Goal: Task Accomplishment & Management: Use online tool/utility

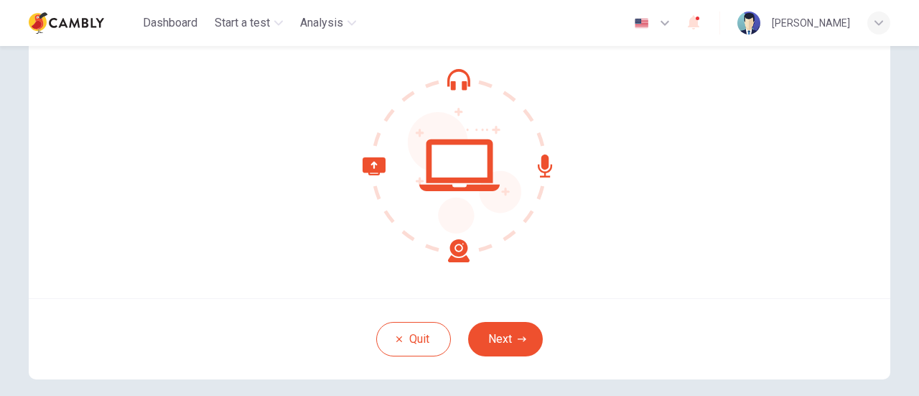
scroll to position [128, 0]
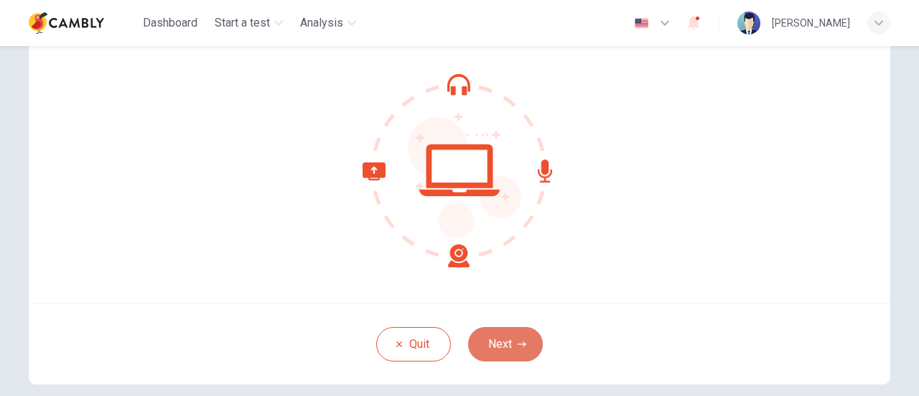
click at [498, 337] on button "Next" at bounding box center [505, 344] width 75 height 34
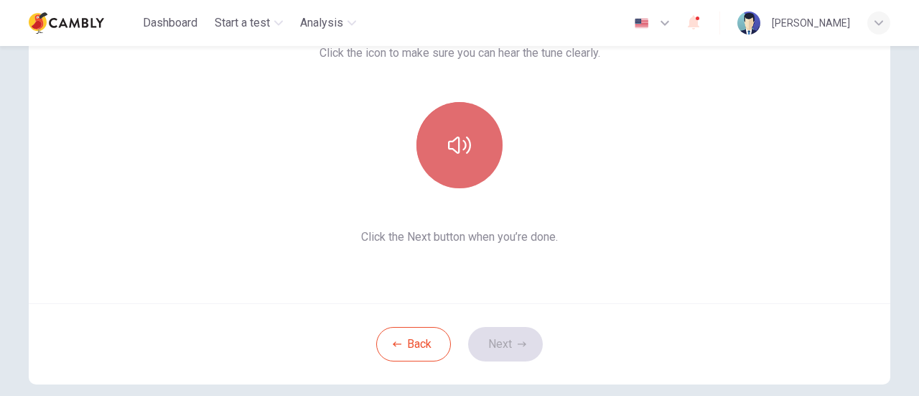
click at [461, 144] on icon "button" at bounding box center [459, 144] width 23 height 17
click at [461, 144] on icon "button" at bounding box center [459, 145] width 23 height 23
click at [480, 157] on button "button" at bounding box center [459, 145] width 86 height 86
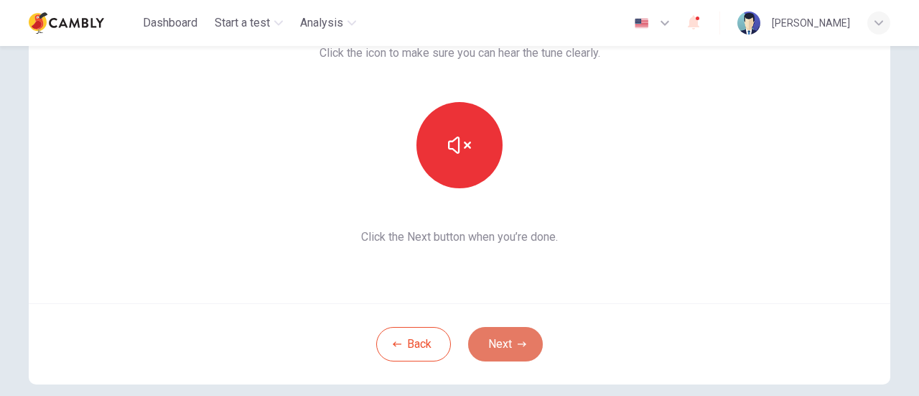
click at [506, 353] on button "Next" at bounding box center [505, 344] width 75 height 34
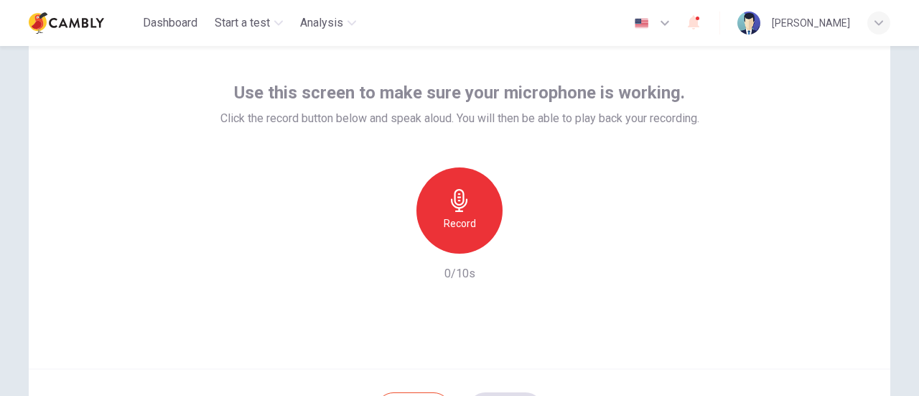
scroll to position [56, 0]
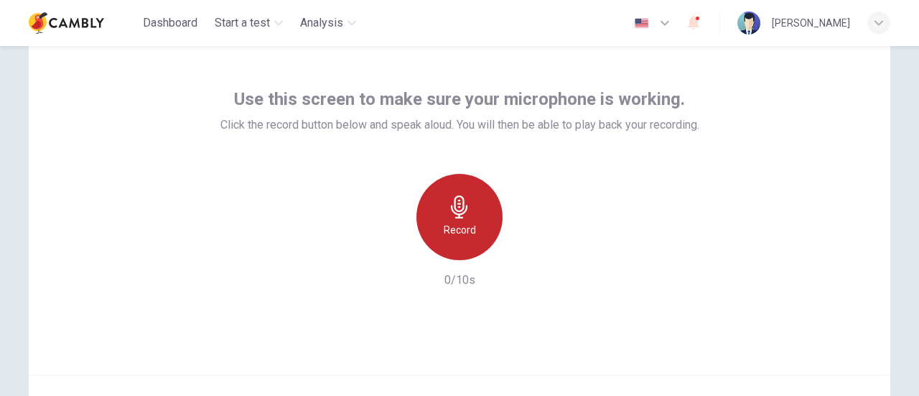
click at [452, 216] on icon "button" at bounding box center [459, 206] width 17 height 23
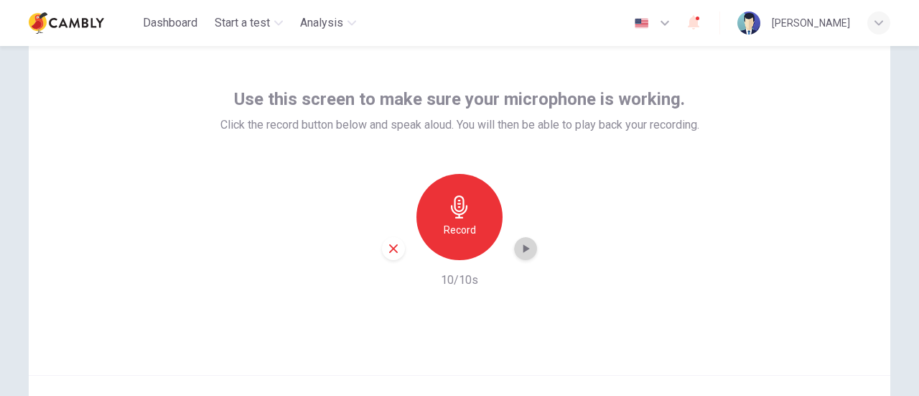
click at [523, 243] on icon "button" at bounding box center [525, 248] width 14 height 14
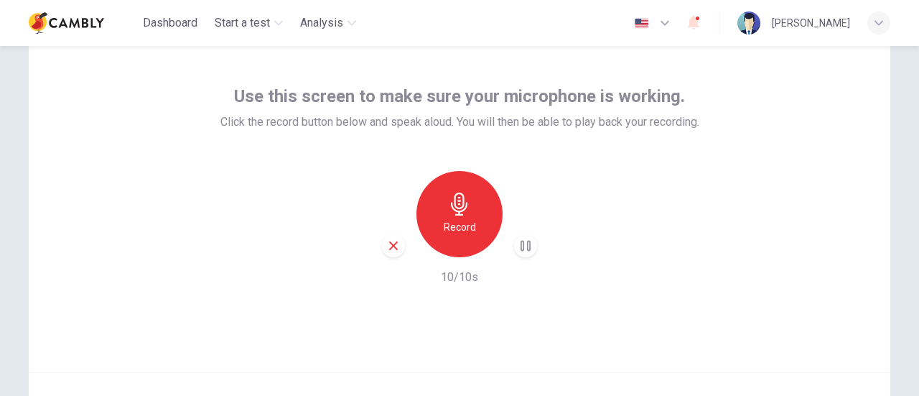
scroll to position [136, 0]
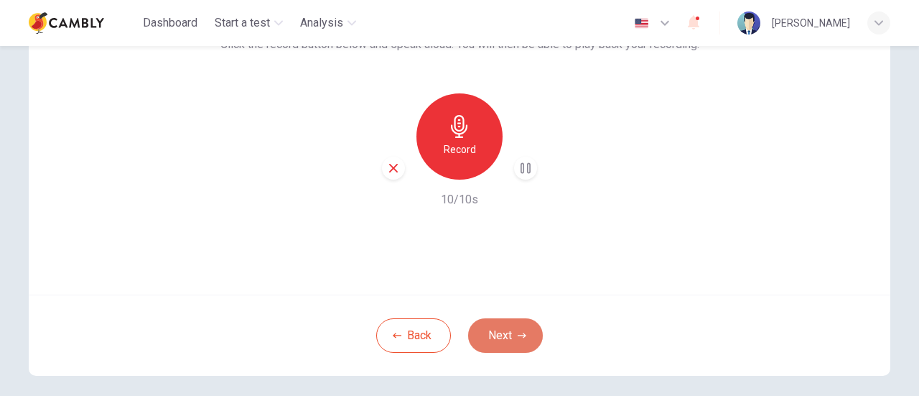
click at [507, 332] on button "Next" at bounding box center [505, 335] width 75 height 34
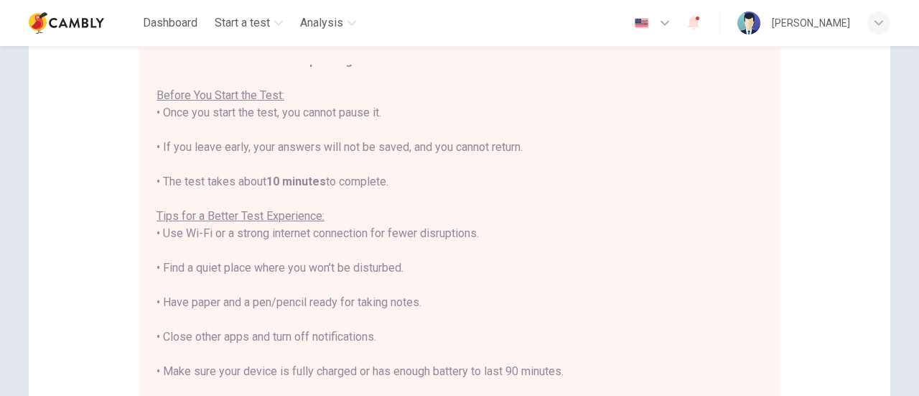
scroll to position [16, 0]
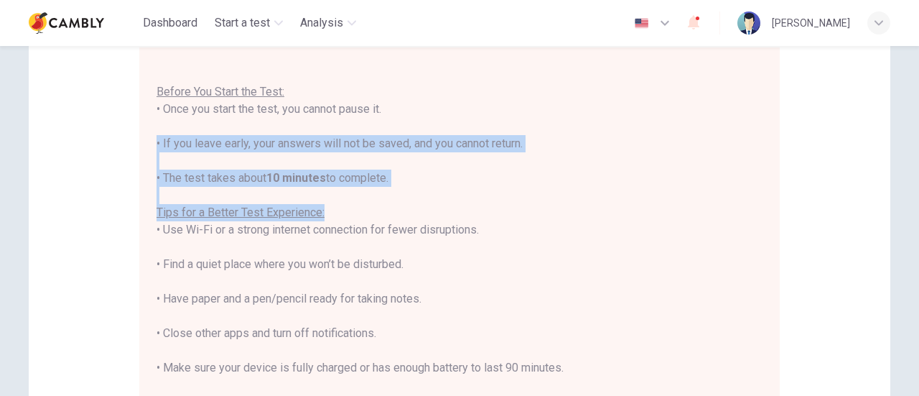
drag, startPoint x: 764, startPoint y: 162, endPoint x: 763, endPoint y: 206, distance: 43.8
click at [763, 206] on div "You are about to start a CEFR Speaking Test . Before You Start the Test: • Once…" at bounding box center [463, 255] width 612 height 381
click at [702, 202] on div "You are about to start a CEFR Speaking Test . Before You Start the Test: • Once…" at bounding box center [460, 247] width 606 height 396
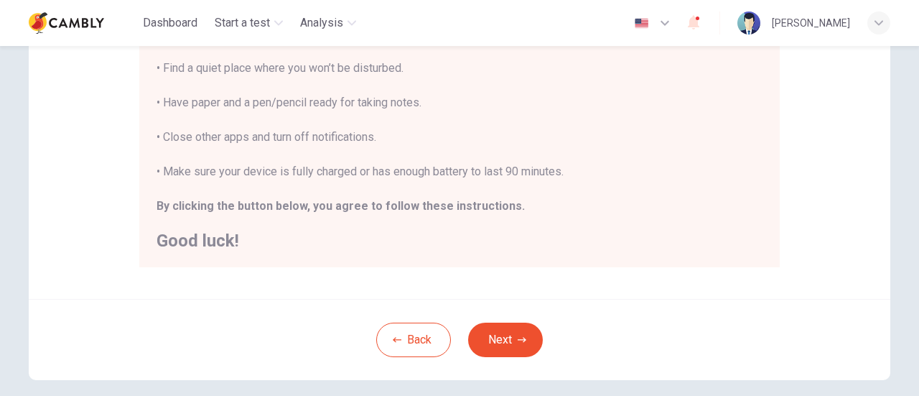
scroll to position [345, 0]
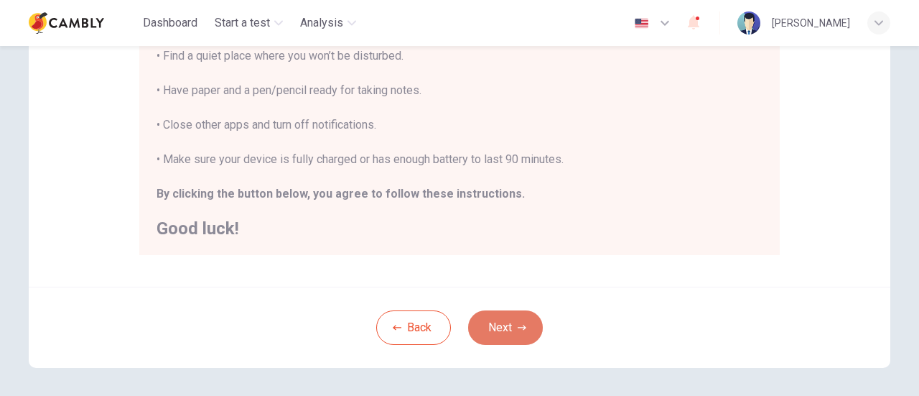
click at [513, 326] on button "Next" at bounding box center [505, 327] width 75 height 34
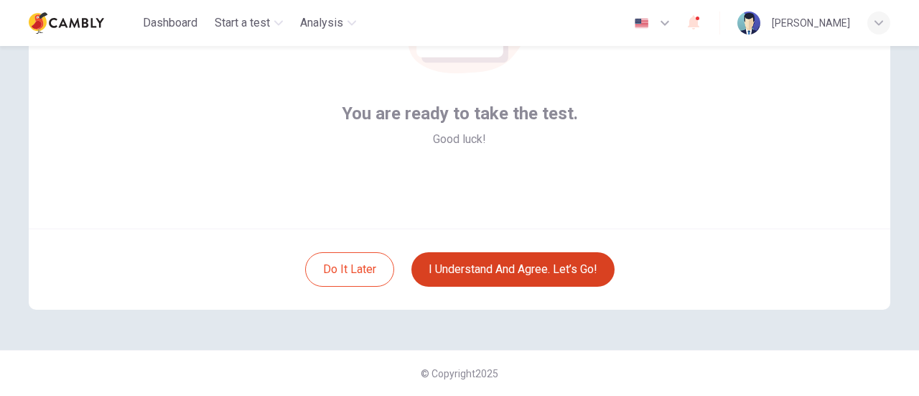
scroll to position [202, 0]
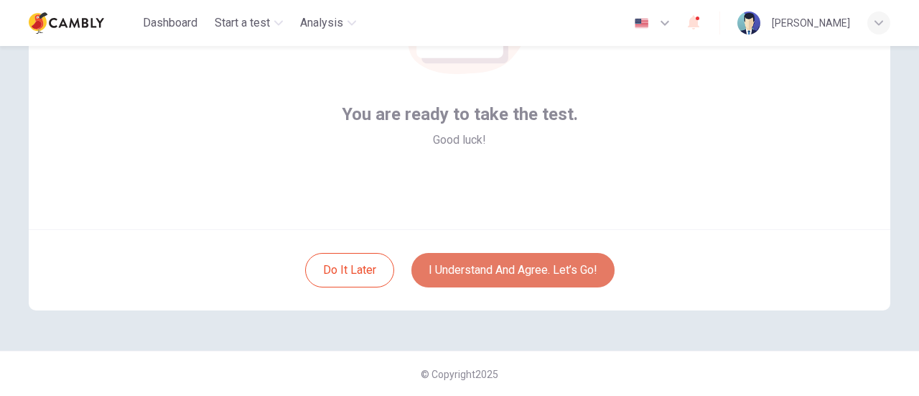
click at [504, 265] on button "I understand and agree. Let’s go!" at bounding box center [512, 270] width 203 height 34
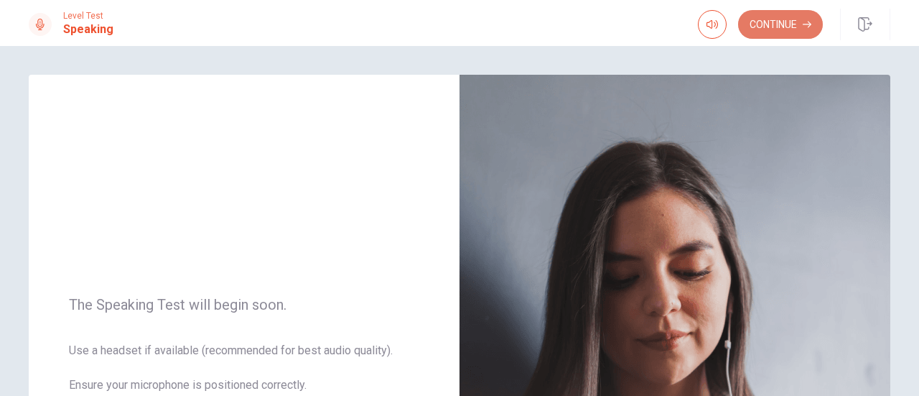
click at [772, 24] on button "Continue" at bounding box center [780, 24] width 85 height 29
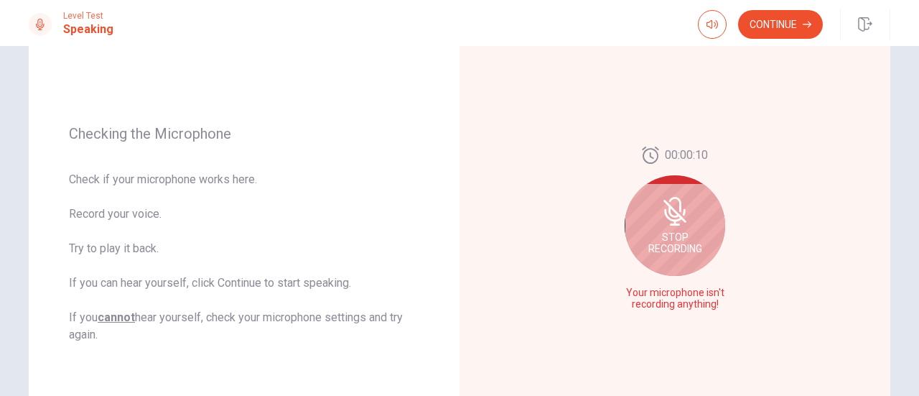
scroll to position [139, 0]
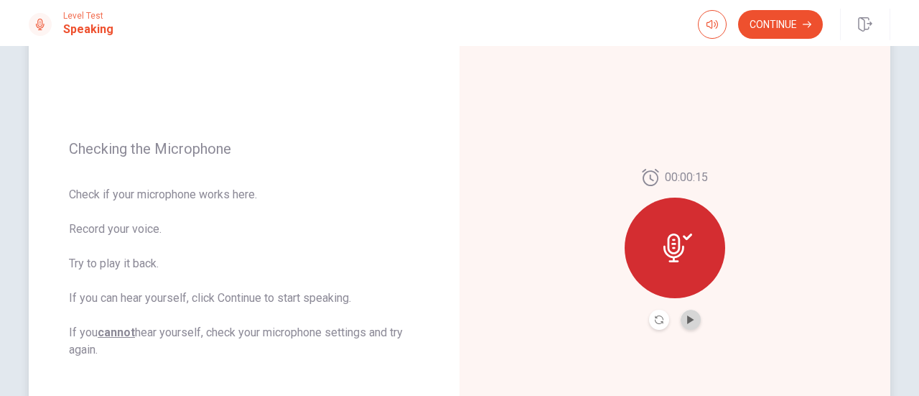
click at [691, 320] on button "Play Audio" at bounding box center [691, 319] width 20 height 20
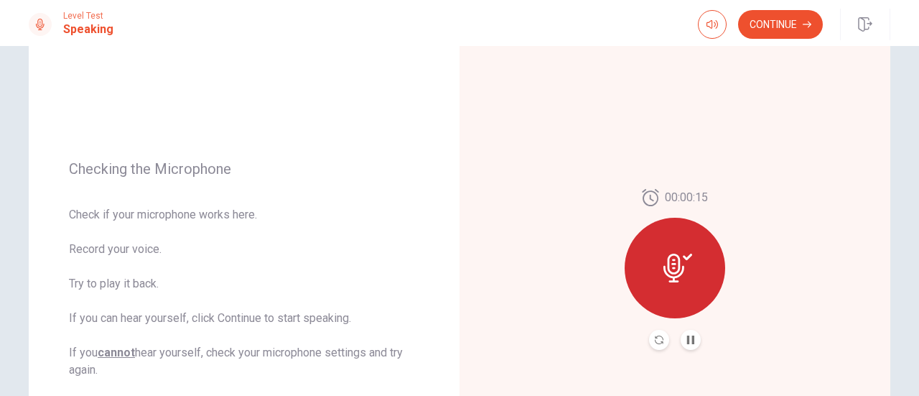
scroll to position [113, 0]
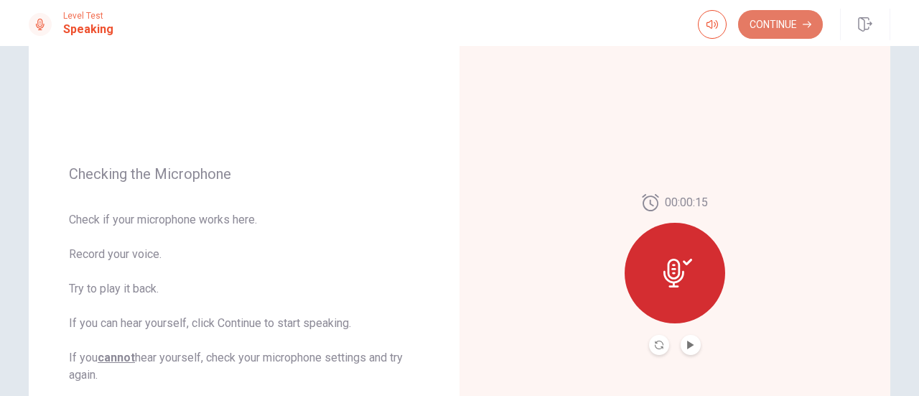
click at [800, 24] on button "Continue" at bounding box center [780, 24] width 85 height 29
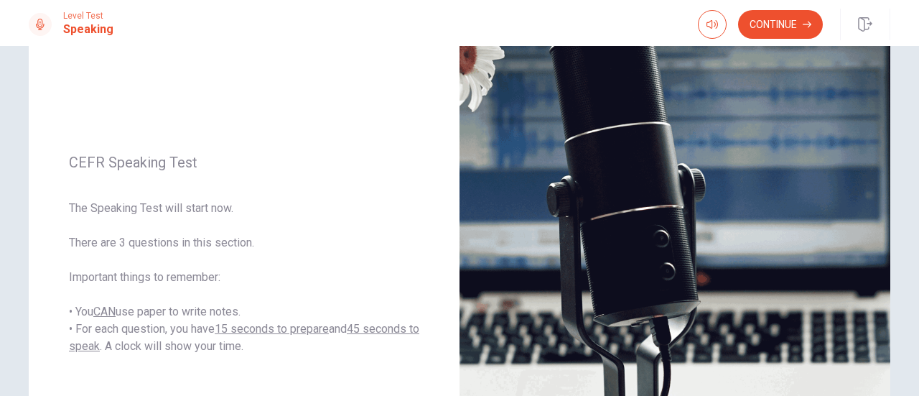
scroll to position [142, 0]
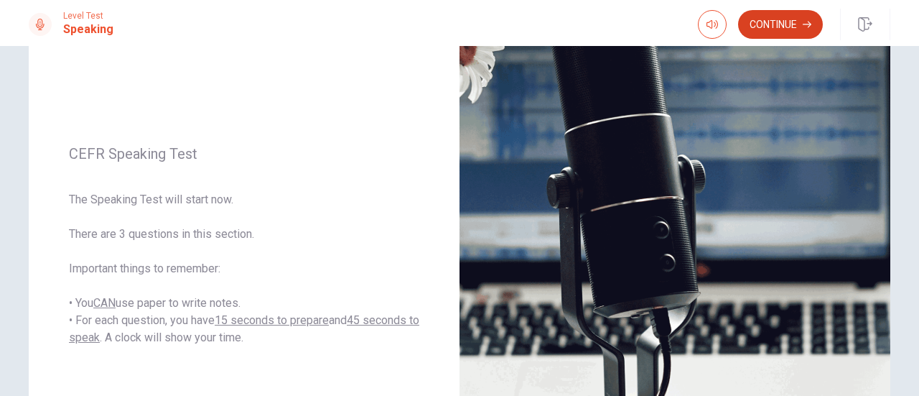
click at [781, 30] on button "Continue" at bounding box center [780, 24] width 85 height 29
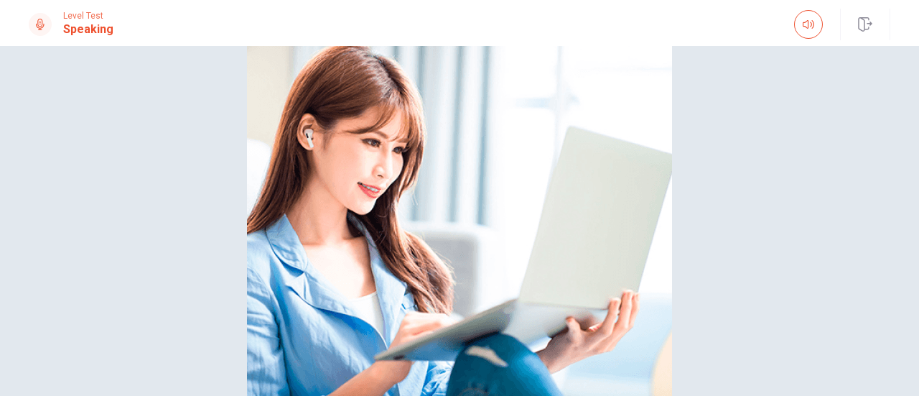
scroll to position [126, 0]
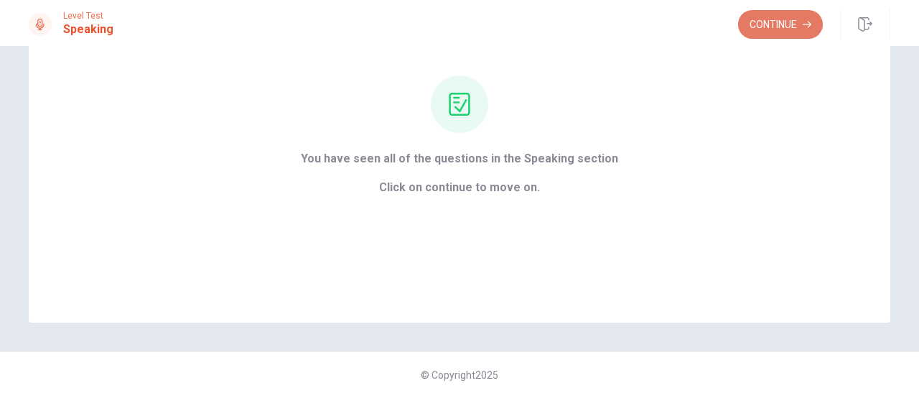
click at [778, 23] on button "Continue" at bounding box center [780, 24] width 85 height 29
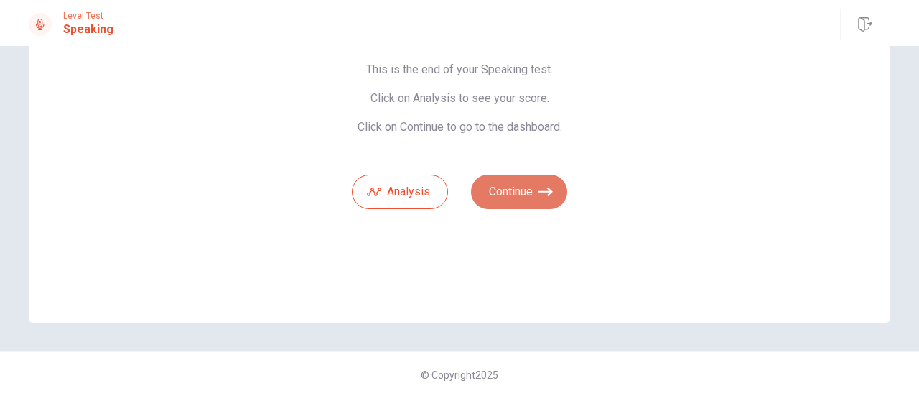
click at [555, 192] on button "Continue" at bounding box center [519, 191] width 96 height 34
